Goal: Task Accomplishment & Management: Manage account settings

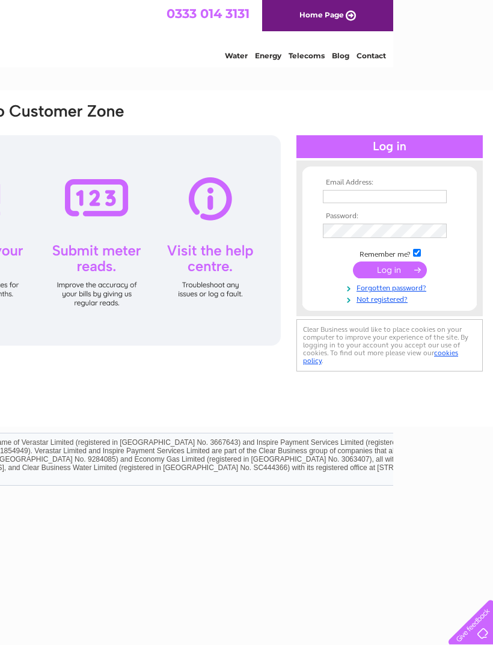
scroll to position [0, 102]
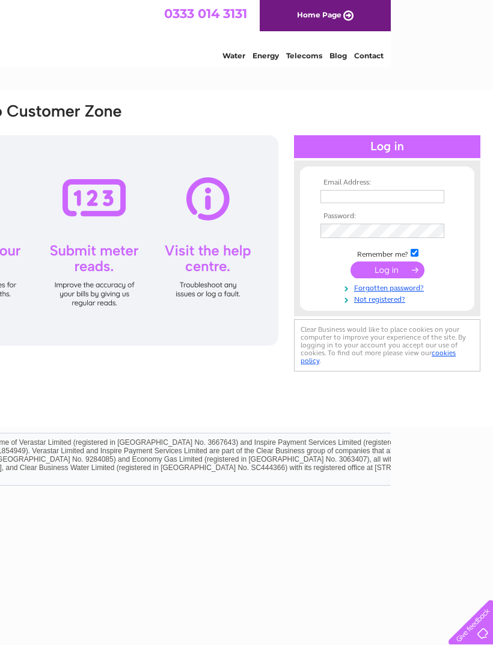
click at [192, 197] on input "text" at bounding box center [383, 196] width 124 height 13
type input "flowdens@btinternet.com"
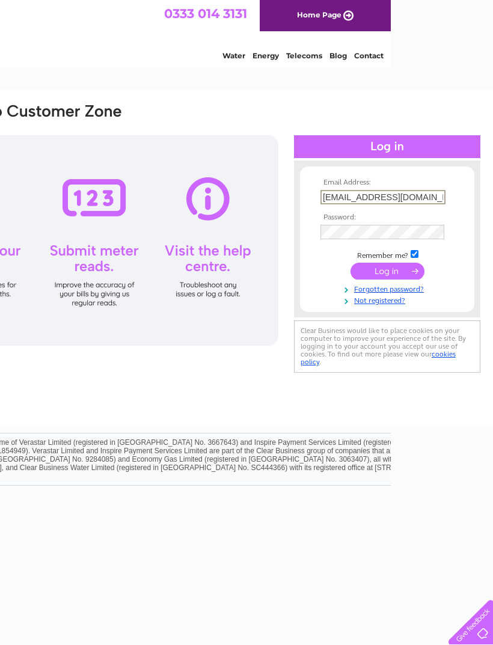
click at [192, 272] on input "submit" at bounding box center [388, 271] width 74 height 17
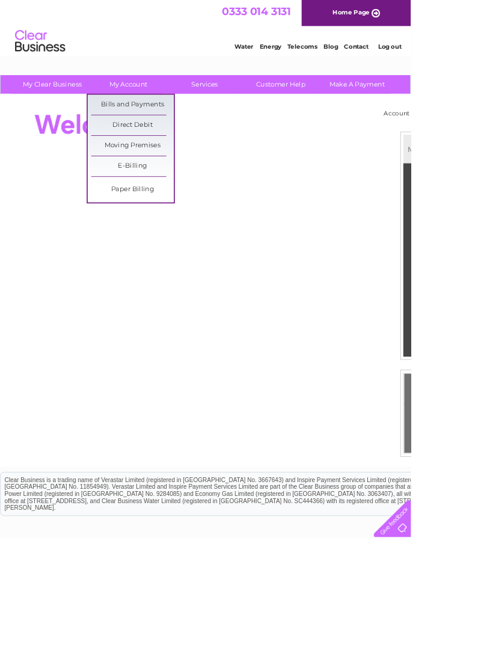
click at [187, 124] on link "Bills and Payments" at bounding box center [158, 126] width 99 height 24
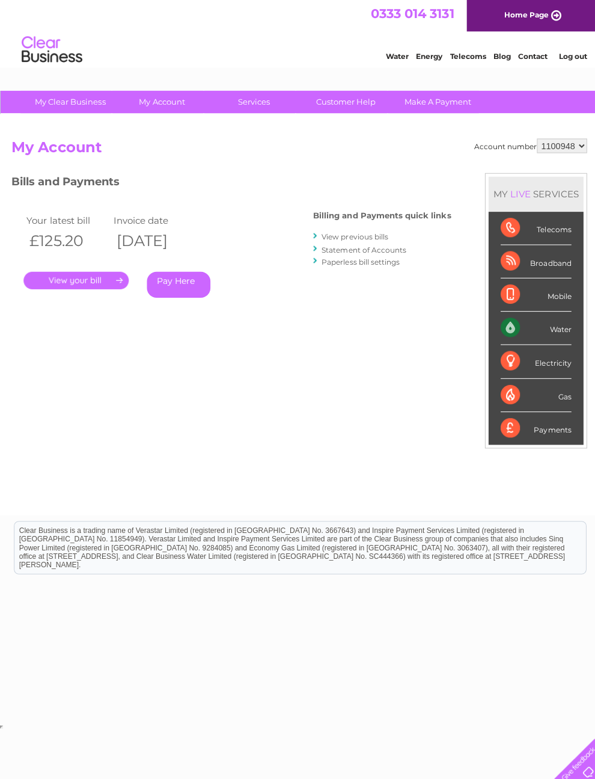
click at [123, 282] on link "." at bounding box center [75, 278] width 105 height 17
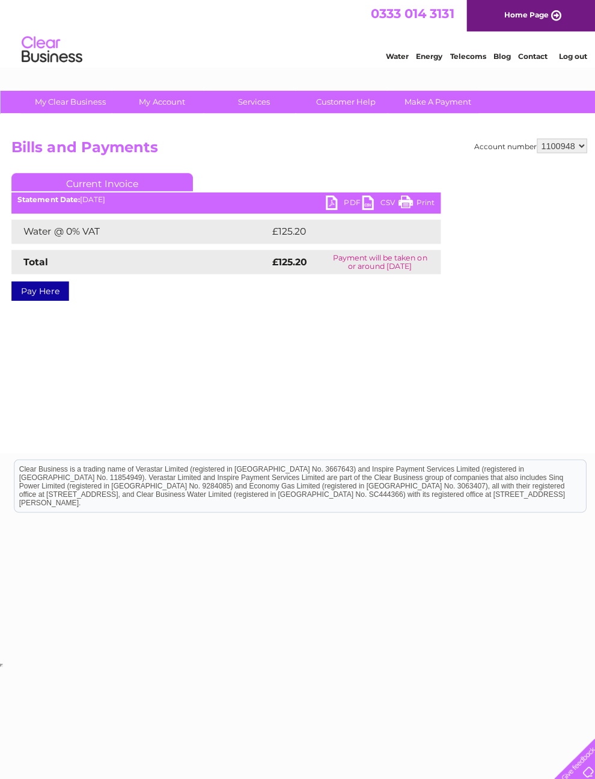
click at [346, 200] on link "PDF" at bounding box center [342, 202] width 36 height 17
click at [330, 209] on link "PDF" at bounding box center [342, 202] width 36 height 17
